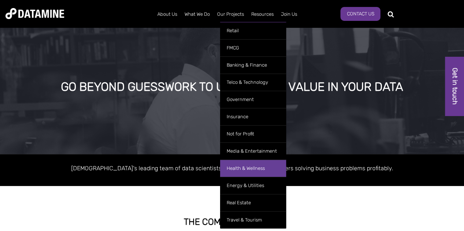
click at [256, 167] on link "Health & Wellness" at bounding box center [253, 168] width 66 height 17
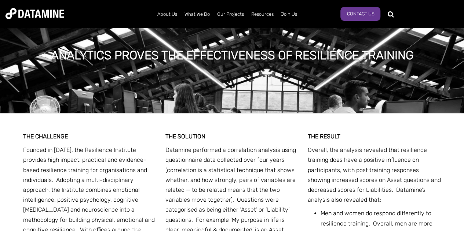
scroll to position [186, 0]
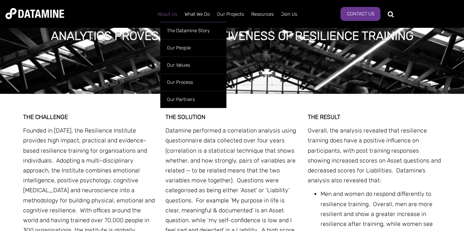
click at [169, 14] on link "About Us" at bounding box center [167, 14] width 27 height 19
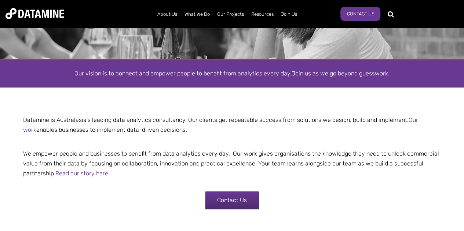
scroll to position [103, 0]
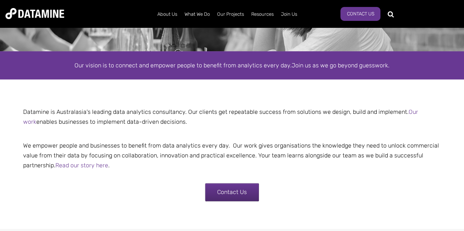
drag, startPoint x: 381, startPoint y: 104, endPoint x: 318, endPoint y: 45, distance: 86.7
